Goal: Transaction & Acquisition: Purchase product/service

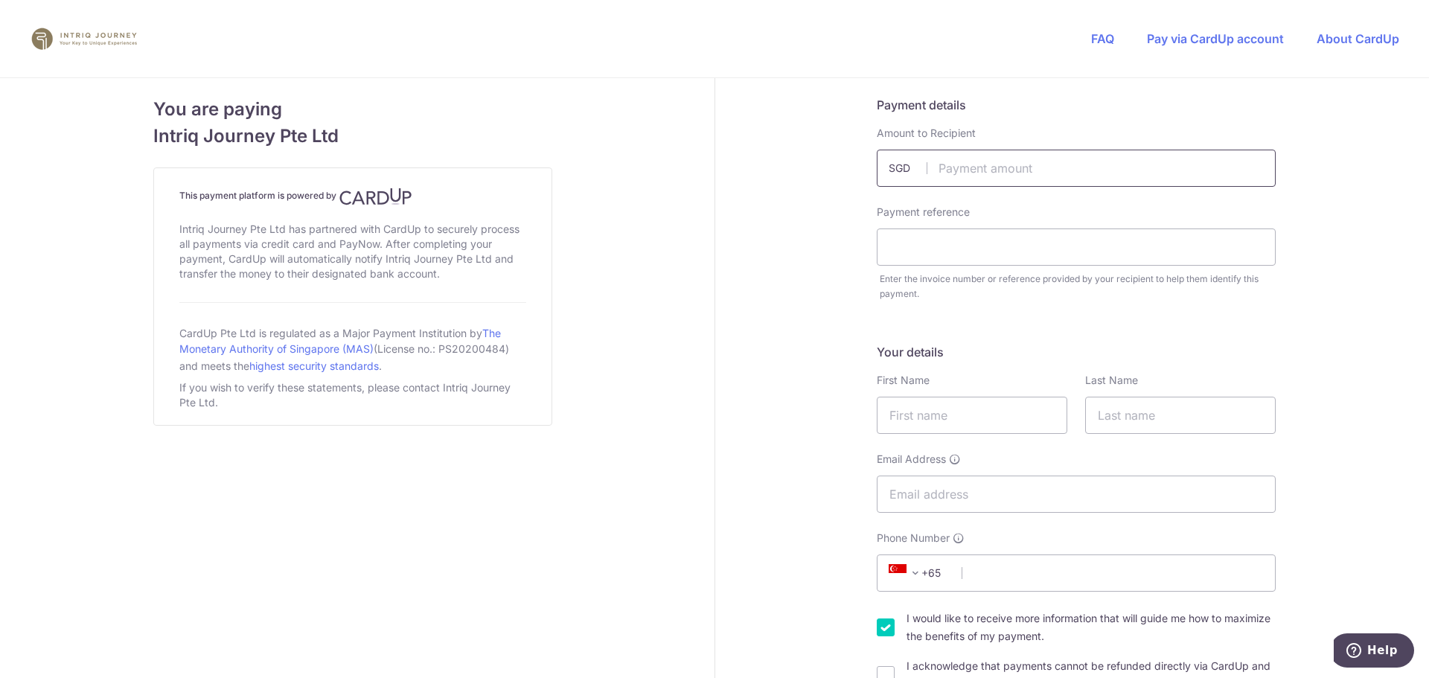
click at [1113, 178] on input "text" at bounding box center [1076, 168] width 399 height 37
type input "2332.00"
click at [1039, 250] on input "text" at bounding box center [1076, 246] width 399 height 37
type input "5222"
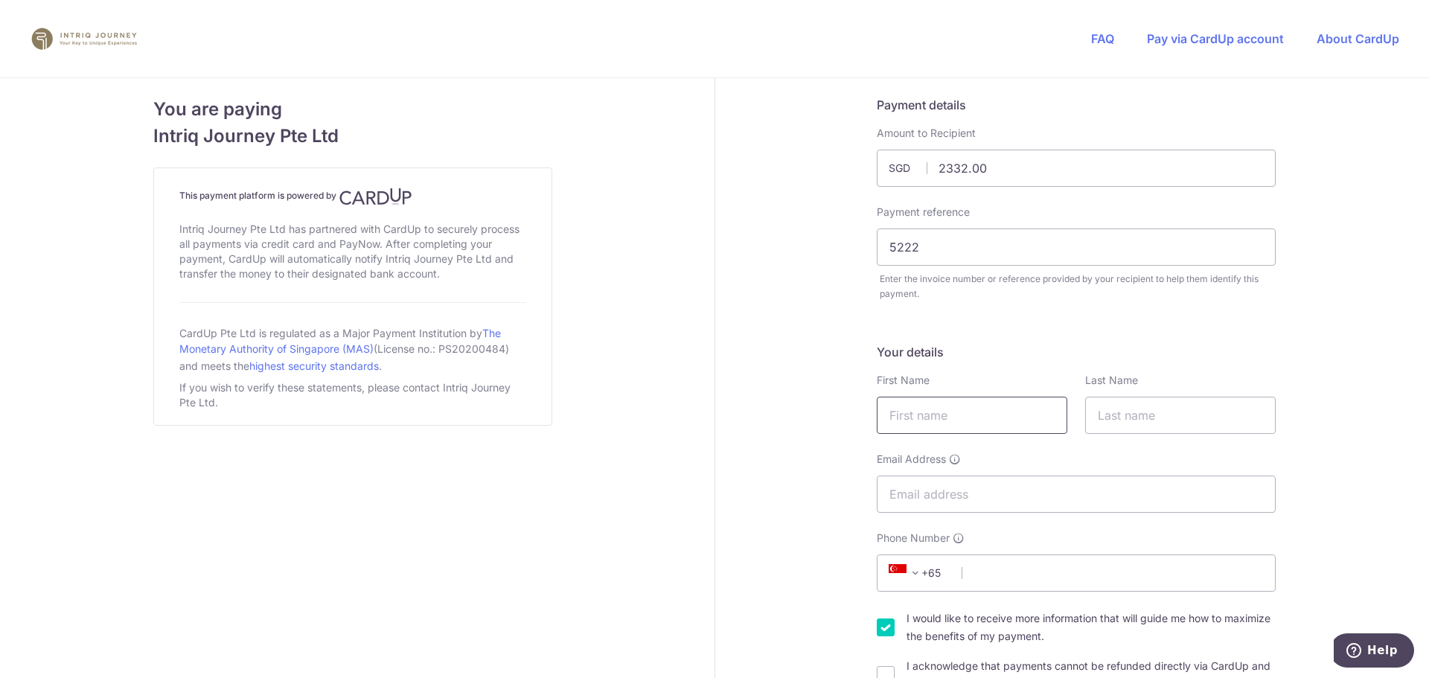
click at [993, 416] on input "text" at bounding box center [972, 415] width 191 height 37
click at [1140, 419] on input "text" at bounding box center [1180, 415] width 191 height 37
type input "[PERSON_NAME]"
click at [973, 421] on input "text" at bounding box center [972, 415] width 191 height 37
type input "[PERSON_NAME]"
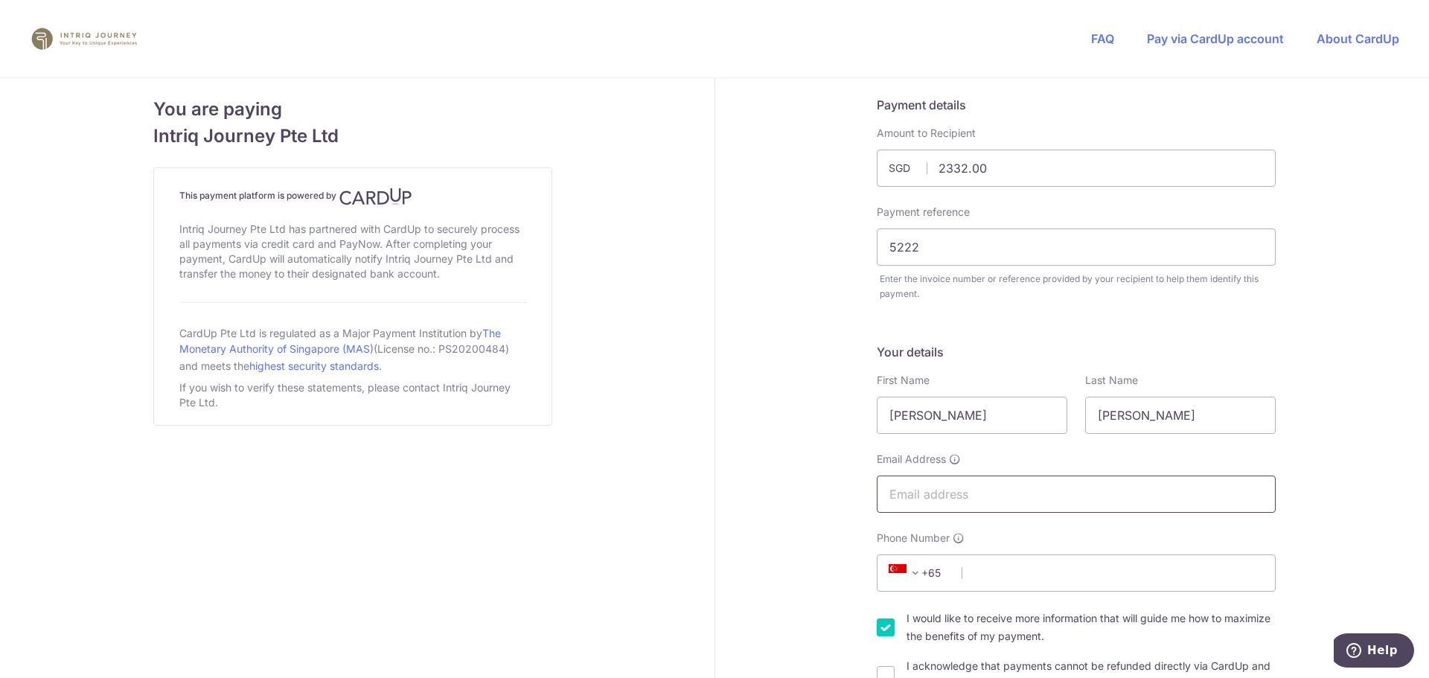
click at [961, 492] on input "Email Address" at bounding box center [1076, 494] width 399 height 37
type input "[EMAIL_ADDRESS][DOMAIN_NAME]"
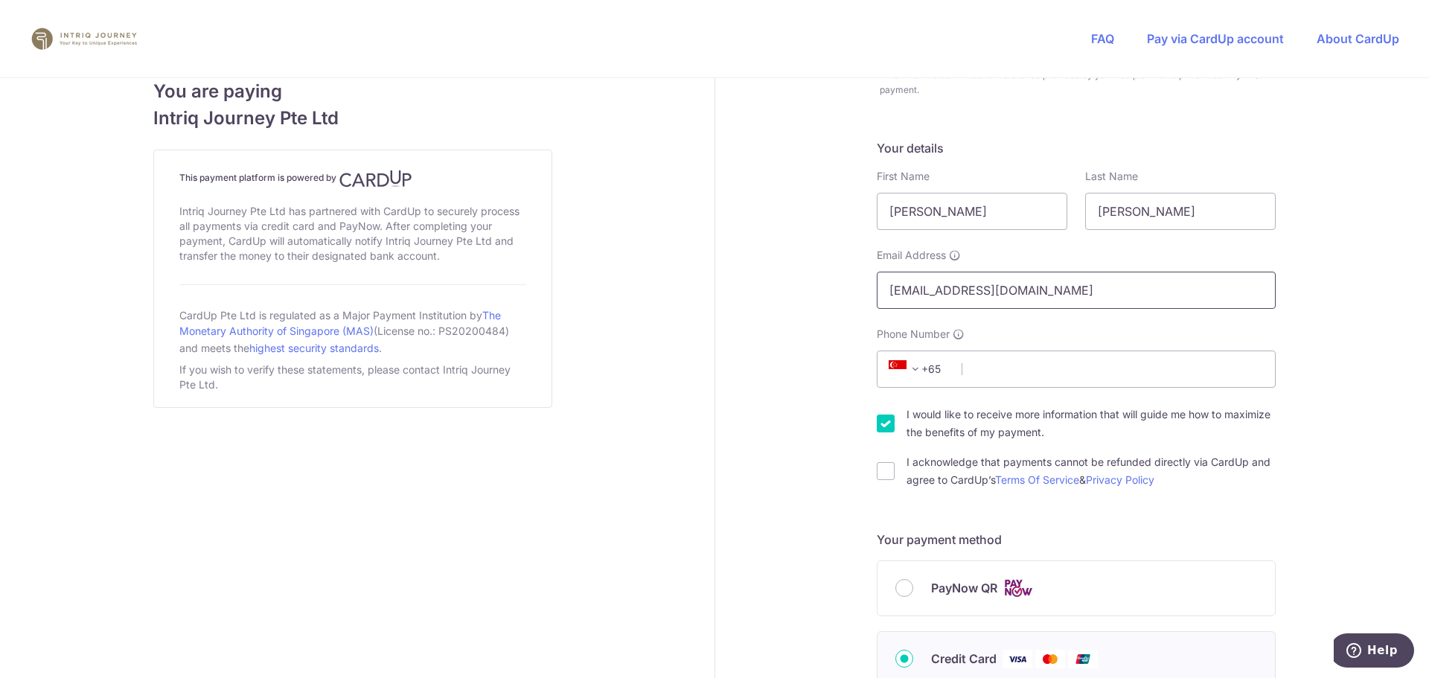
scroll to position [205, 0]
click at [1003, 373] on input "Phone Number" at bounding box center [1076, 368] width 399 height 37
type input "97304156"
click at [883, 422] on input "I would like to receive more information that will guide me how to maximize the…" at bounding box center [886, 423] width 18 height 18
checkbox input "false"
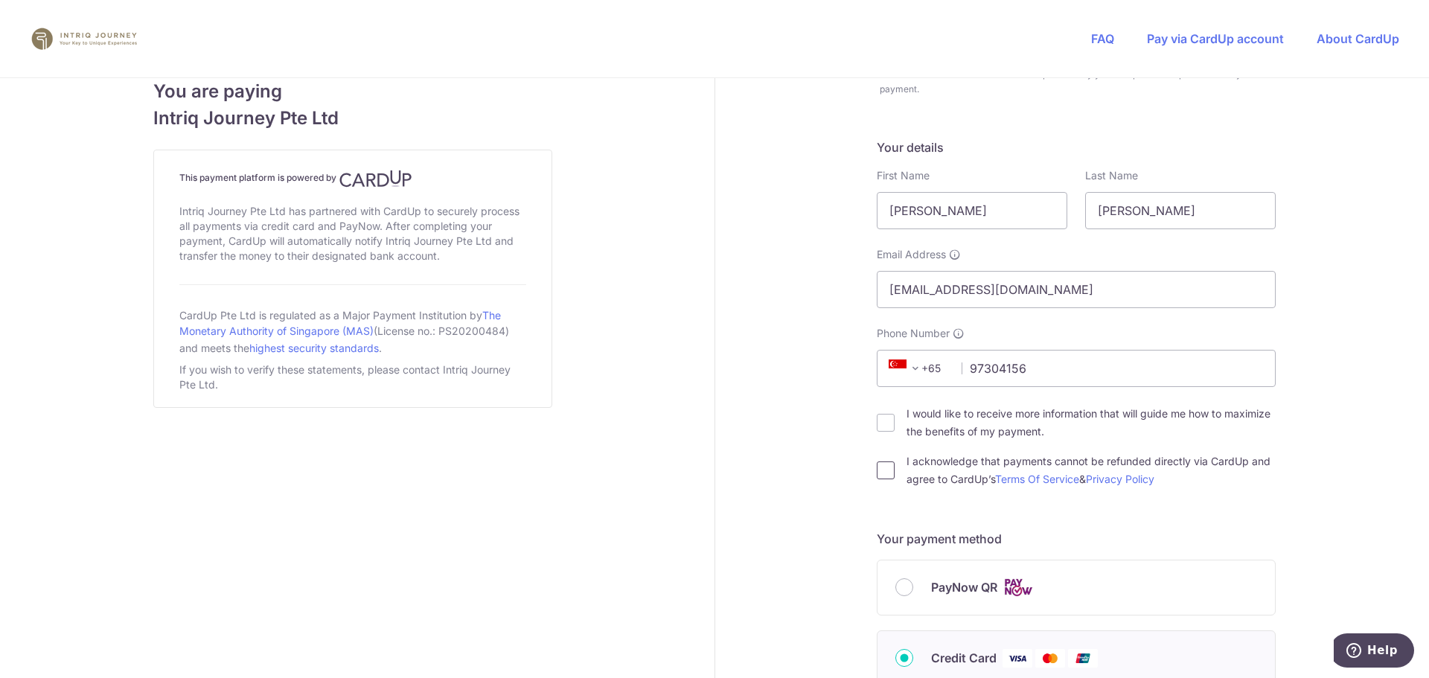
click at [879, 470] on input "I acknowledge that payments cannot be refunded directly via CardUp and agree to…" at bounding box center [886, 470] width 18 height 18
checkbox input "true"
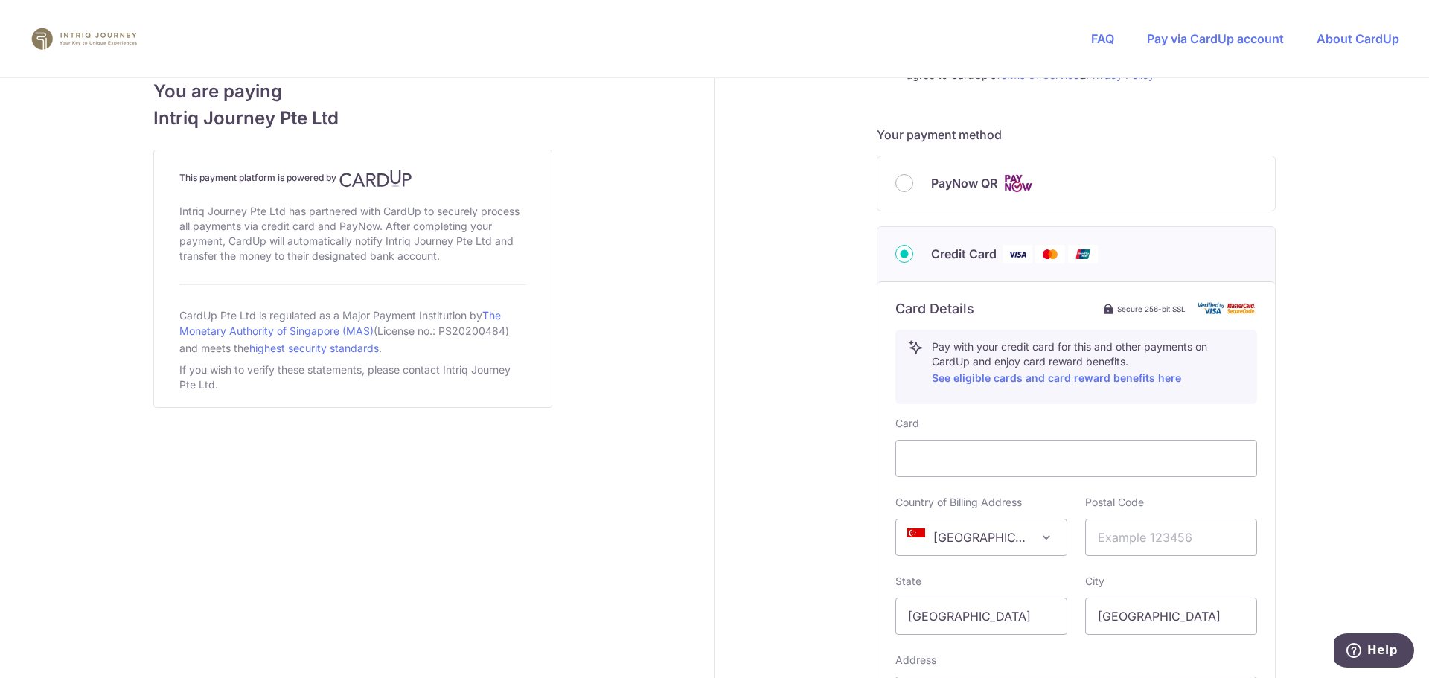
scroll to position [726, 0]
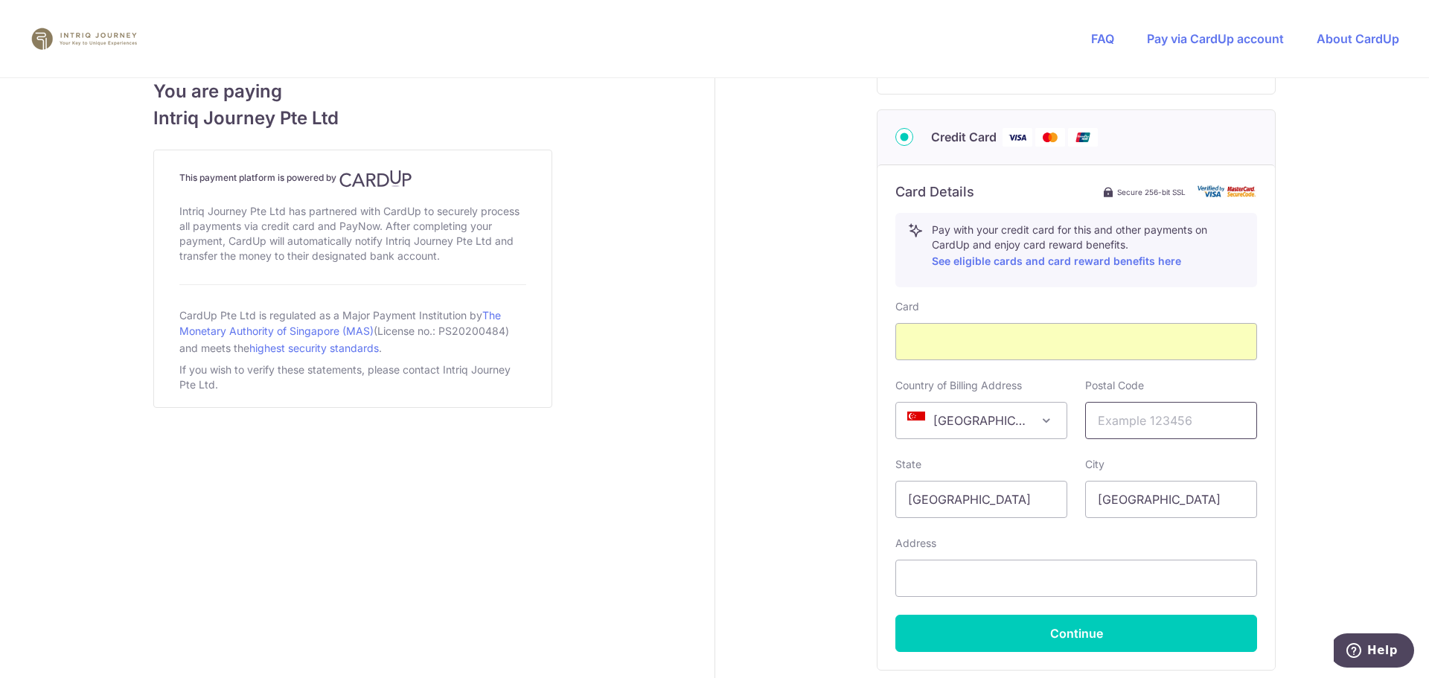
click at [1175, 420] on input "text" at bounding box center [1171, 420] width 172 height 37
type input "299793"
type input "3 [GEOGRAPHIC_DATA]"
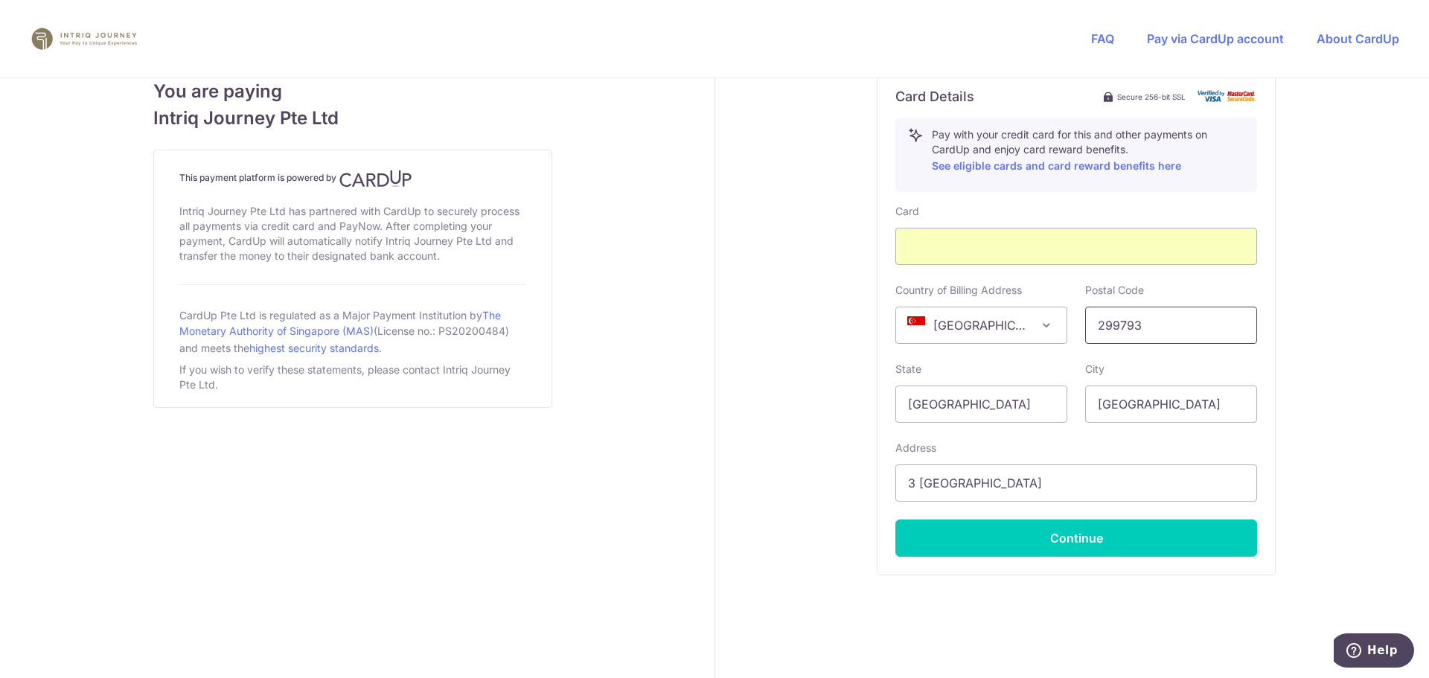
scroll to position [845, 0]
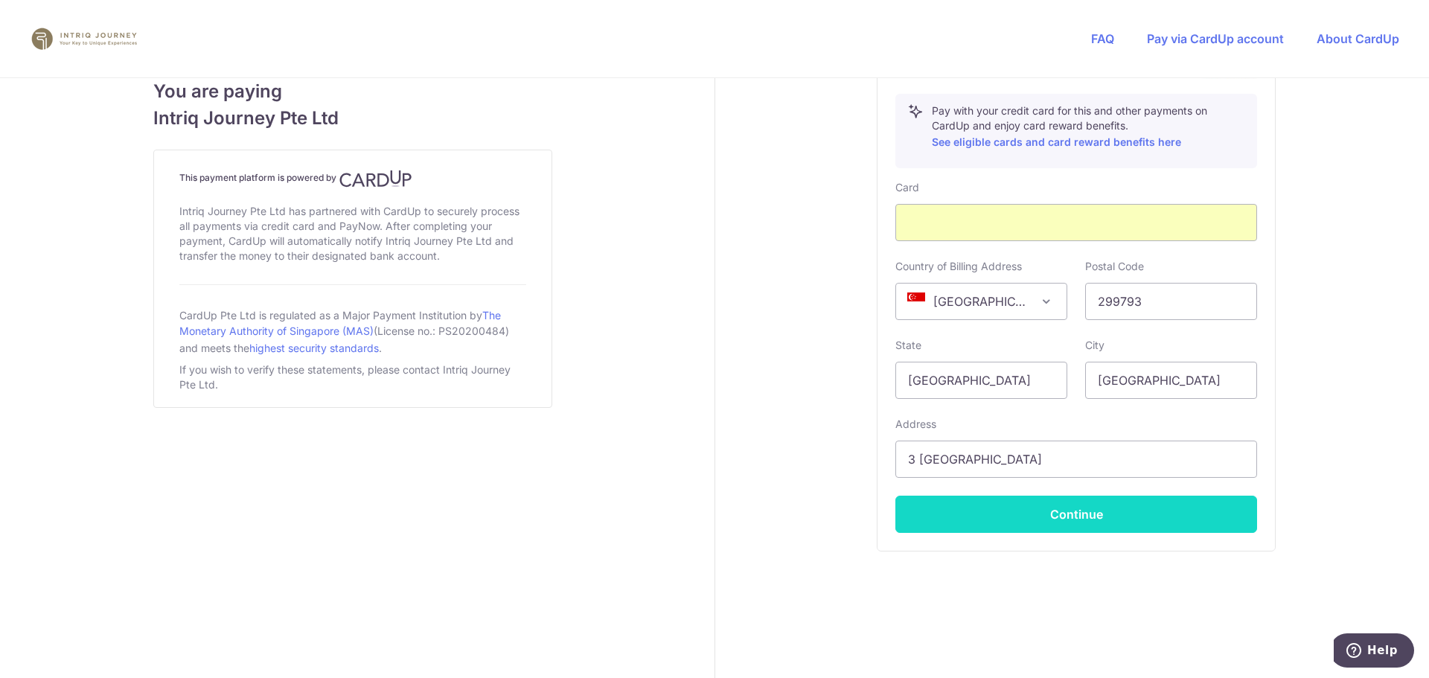
click at [1103, 516] on button "Continue" at bounding box center [1076, 514] width 362 height 37
type input "**** 7382"
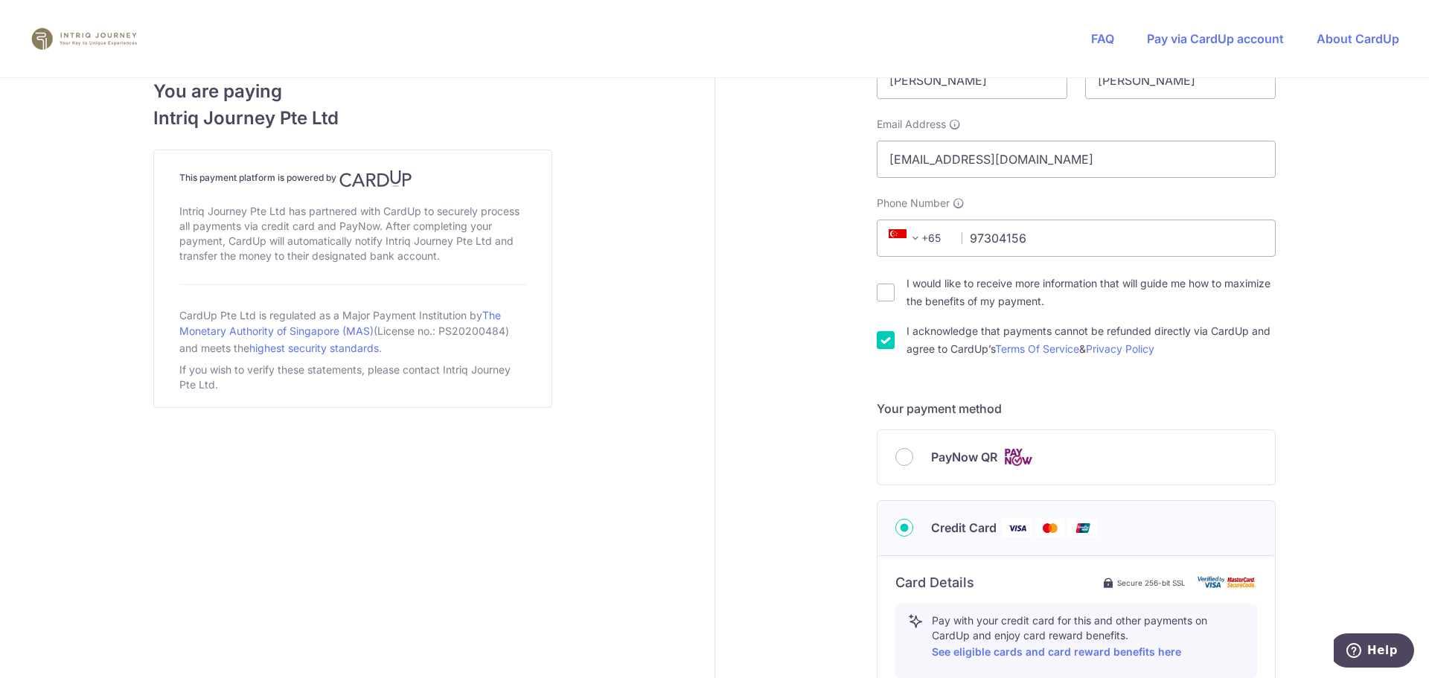
scroll to position [692, 0]
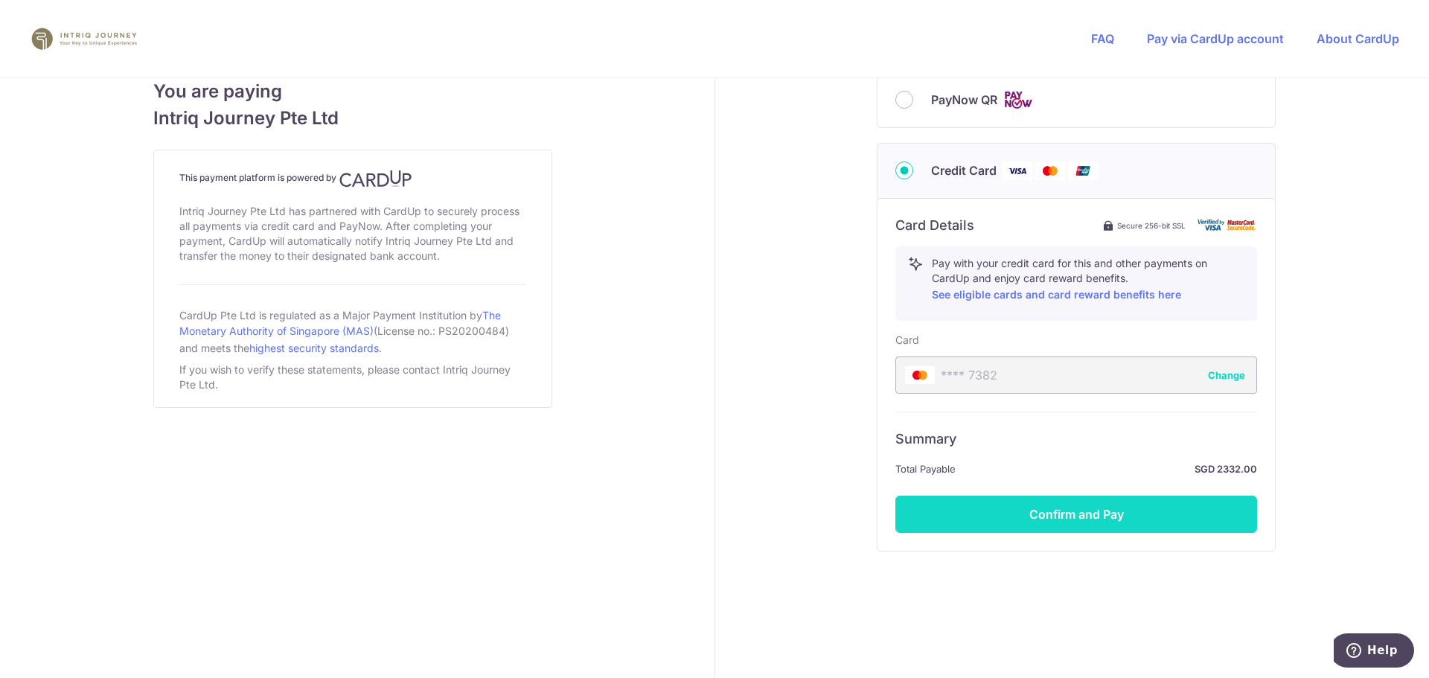
click at [1089, 510] on button "Confirm and Pay" at bounding box center [1076, 514] width 362 height 37
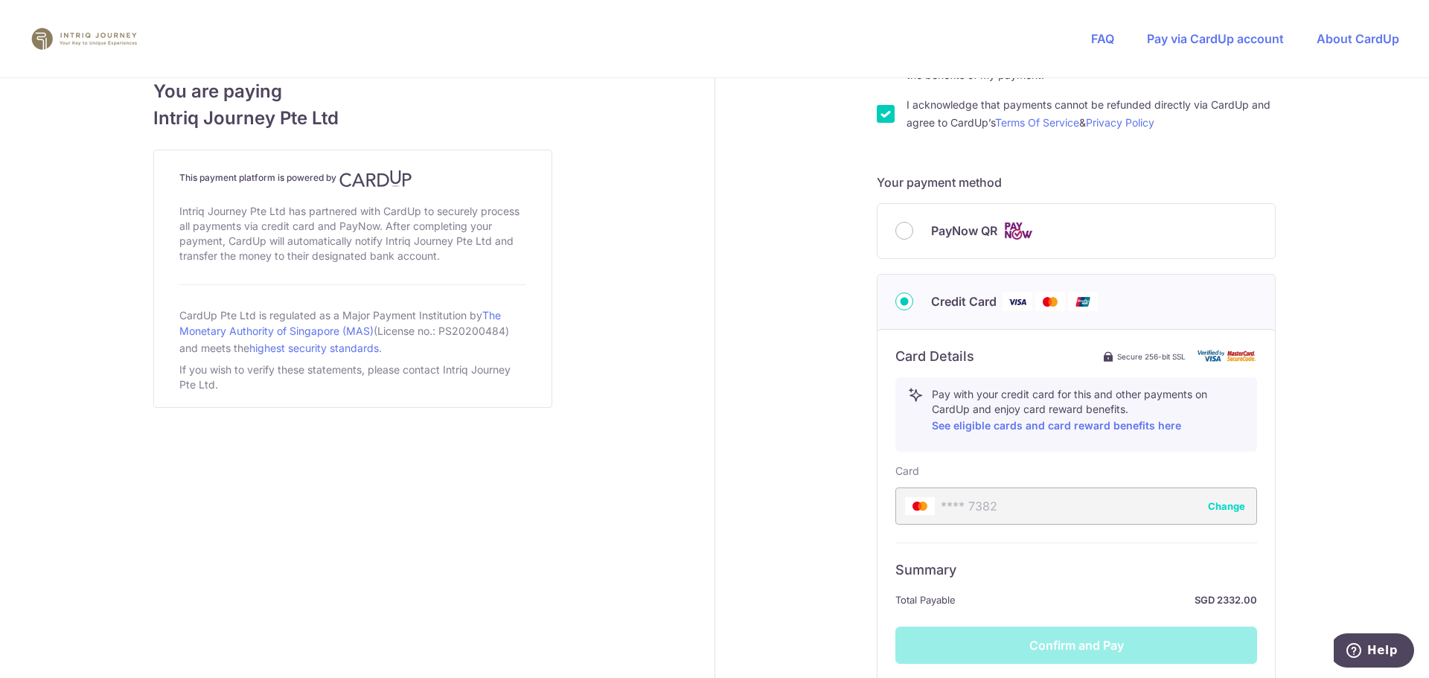
scroll to position [339, 0]
